Goal: Find specific page/section: Find specific page/section

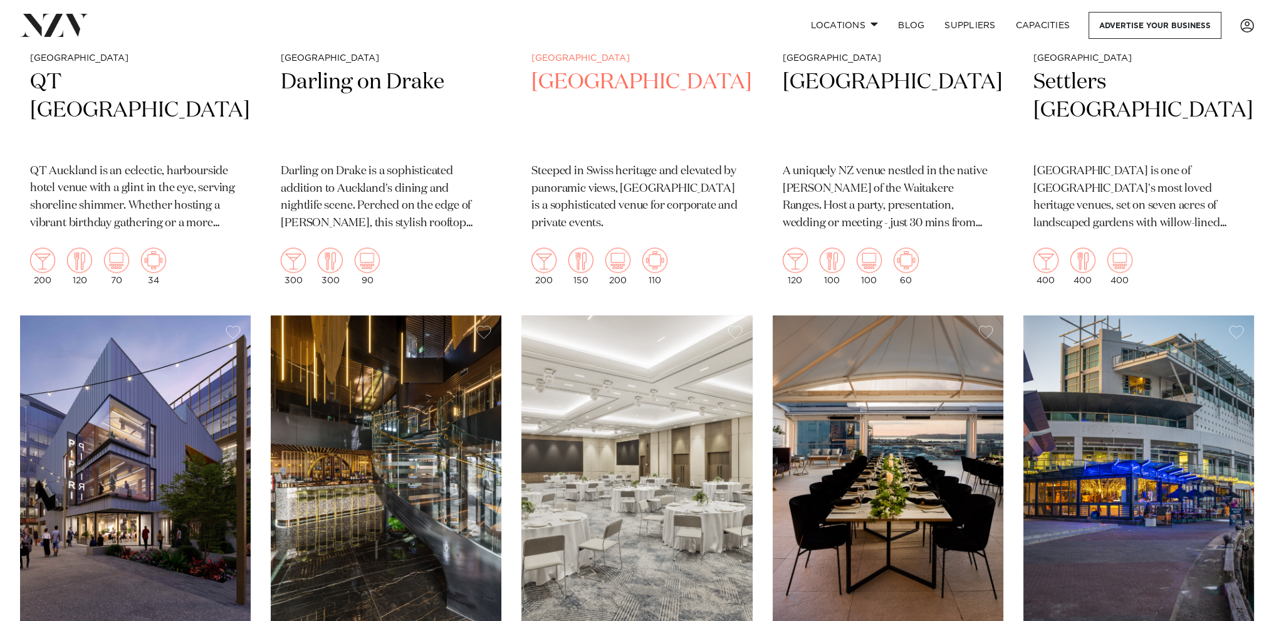
scroll to position [2695, 0]
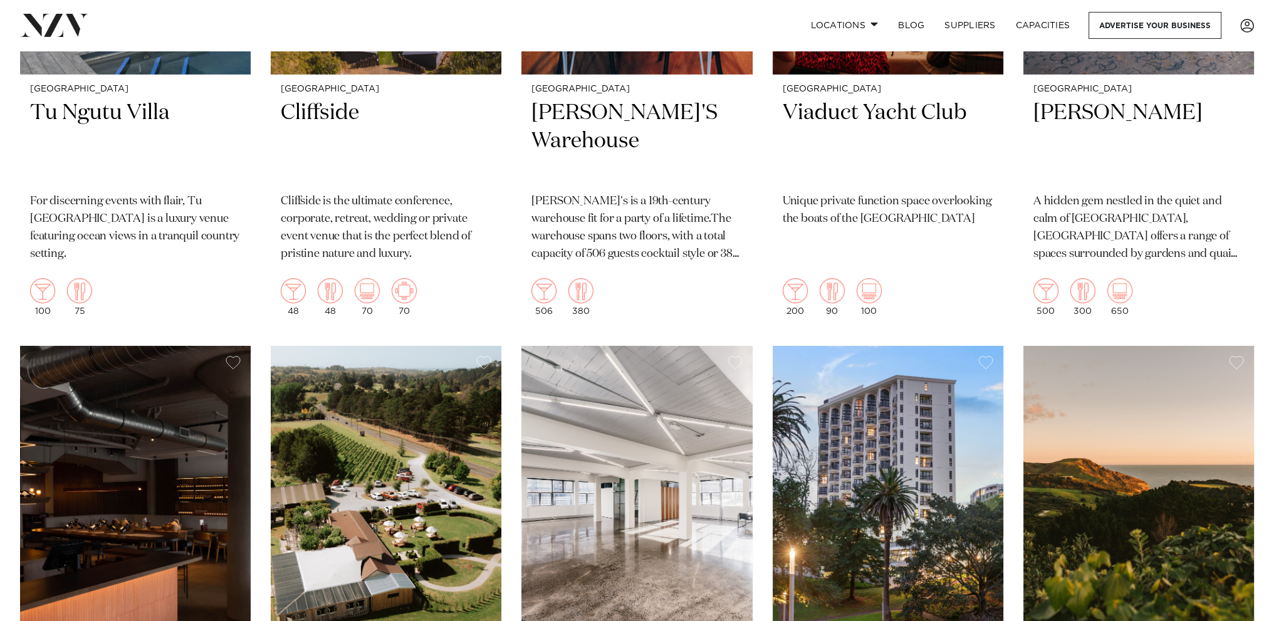
scroll to position [12096, 0]
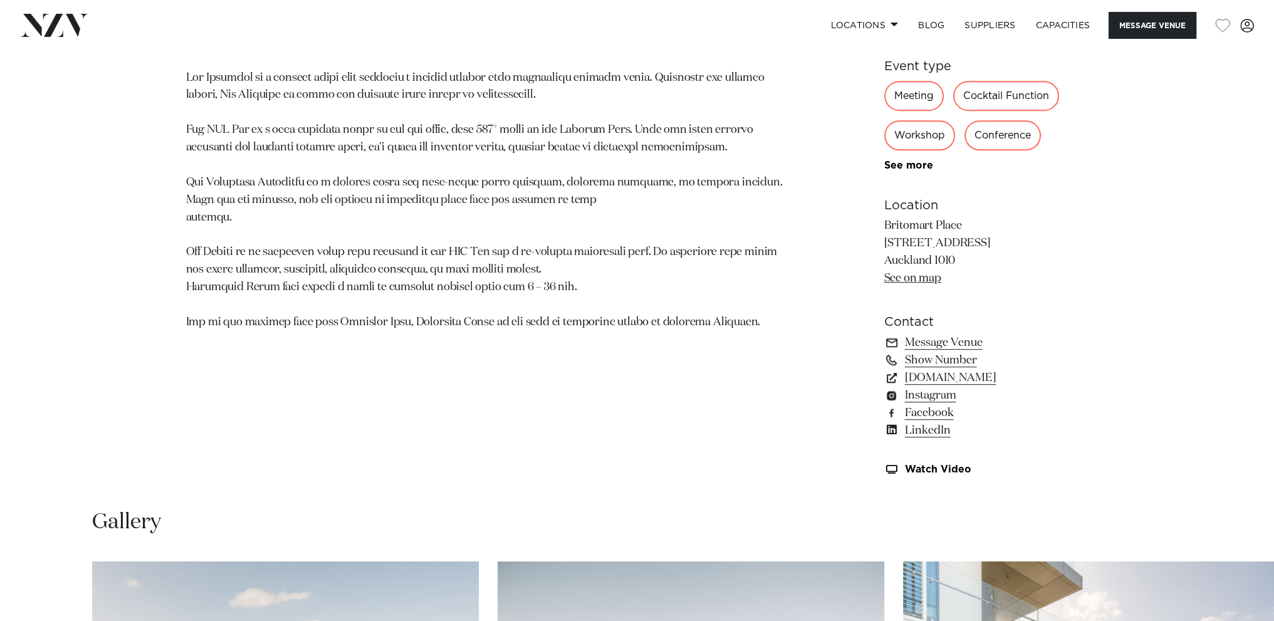
scroll to position [877, 0]
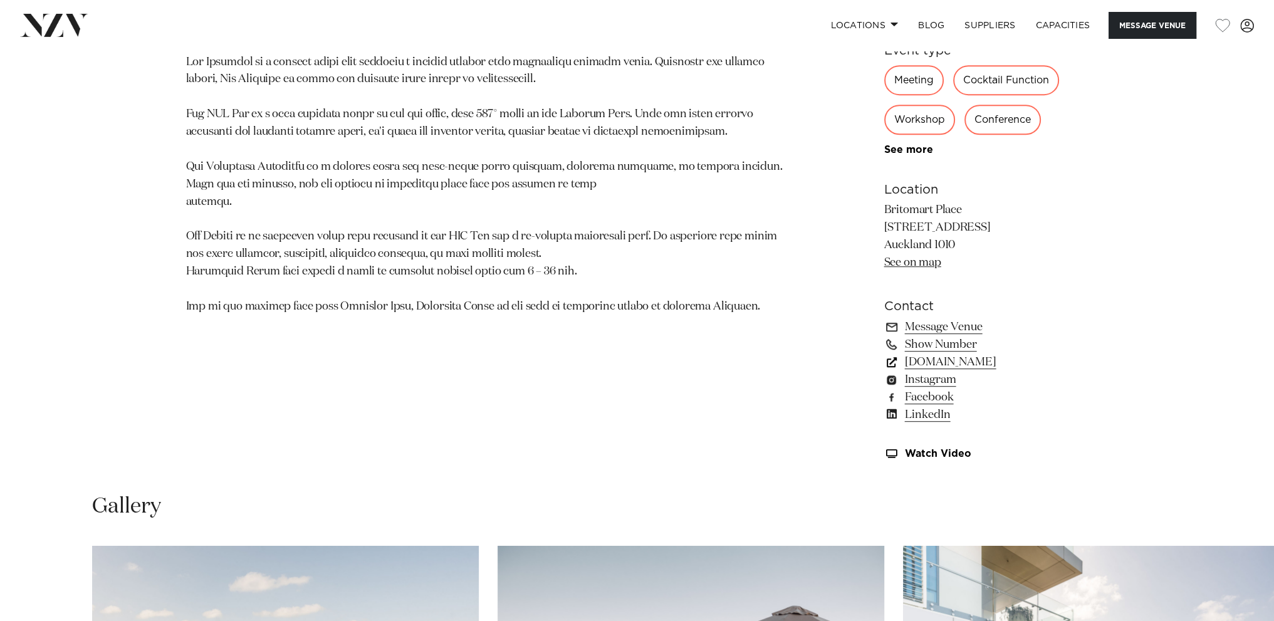
click at [930, 362] on link "precinctflex.co.nz" at bounding box center [986, 362] width 204 height 18
